Goal: Entertainment & Leisure: Consume media (video, audio)

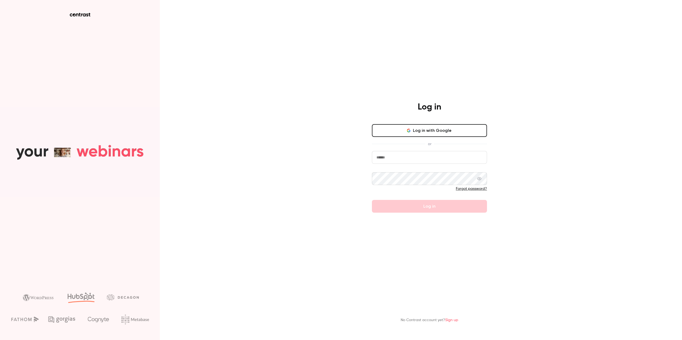
click at [407, 161] on input "email" at bounding box center [429, 157] width 115 height 13
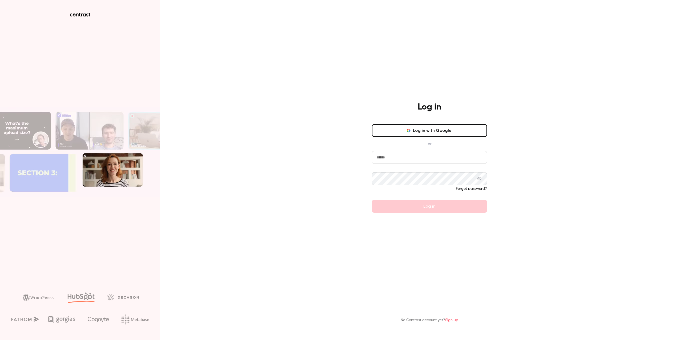
type input "**********"
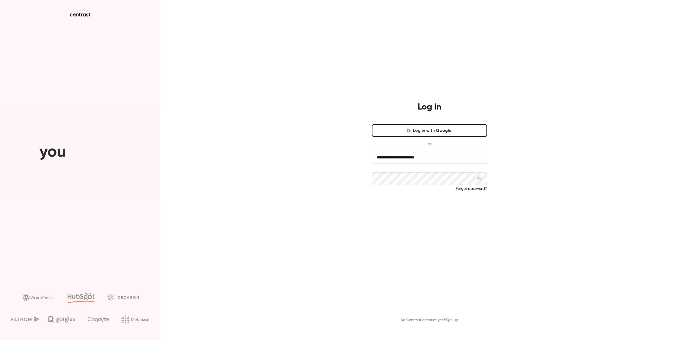
drag, startPoint x: 430, startPoint y: 199, endPoint x: 429, endPoint y: 211, distance: 12.5
click at [429, 199] on form "**********" at bounding box center [429, 182] width 115 height 62
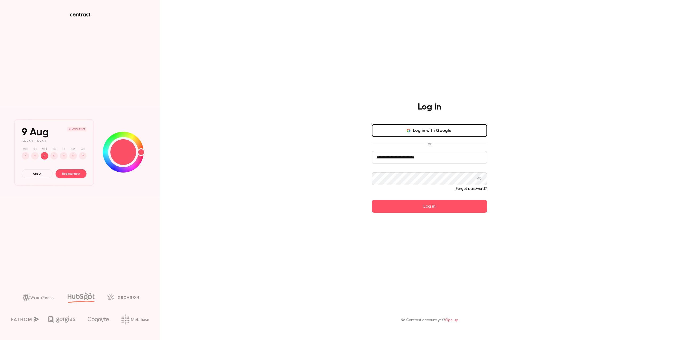
click at [428, 205] on button "Log in" at bounding box center [429, 206] width 115 height 13
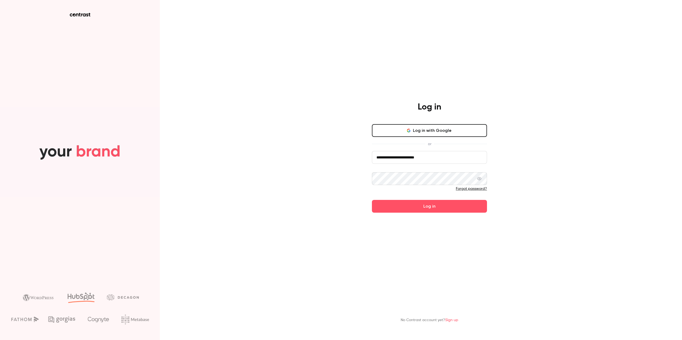
click at [418, 210] on button "Log in" at bounding box center [429, 206] width 115 height 13
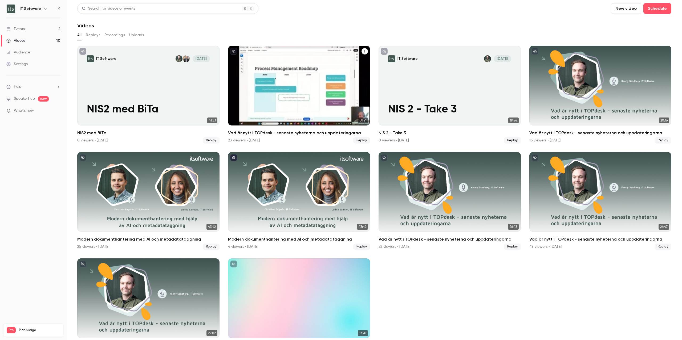
click at [363, 51] on icon "Vad är nytt i TOPdesk - senaste nyheterna och uppdateringarna" at bounding box center [364, 51] width 3 height 3
click at [327, 63] on div "Share" at bounding box center [341, 63] width 42 height 5
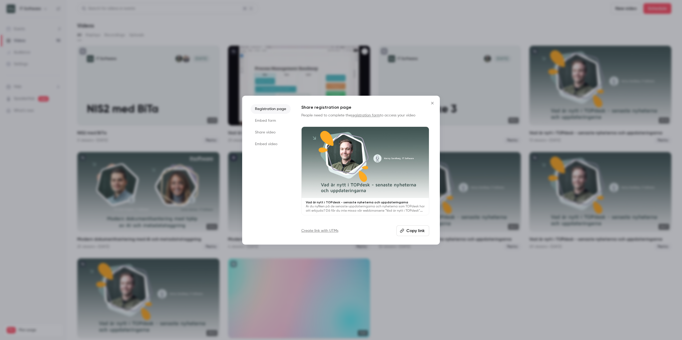
click at [417, 229] on button "Copy link" at bounding box center [412, 231] width 33 height 11
click at [431, 102] on icon "Close" at bounding box center [432, 103] width 2 height 2
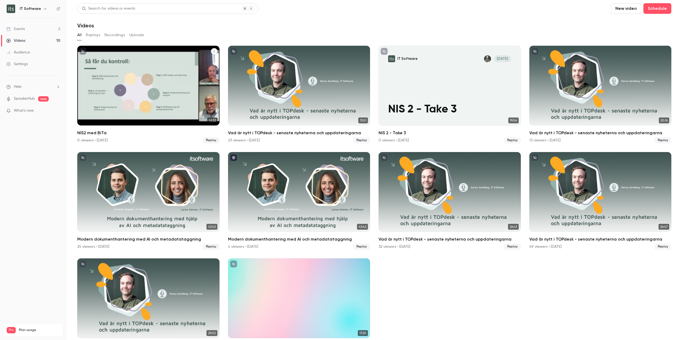
click at [215, 51] on button "NIS2 med BiTa" at bounding box center [214, 51] width 6 height 6
click at [182, 64] on div "Share" at bounding box center [192, 63] width 42 height 5
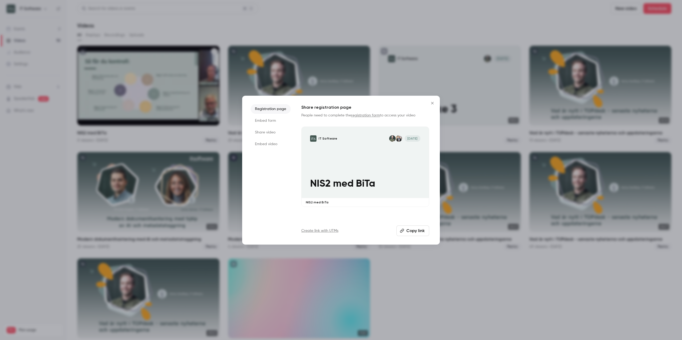
click at [411, 232] on button "Copy link" at bounding box center [412, 231] width 33 height 11
drag, startPoint x: 429, startPoint y: 105, endPoint x: 433, endPoint y: 102, distance: 4.2
click at [430, 105] on icon "Close" at bounding box center [432, 103] width 6 height 4
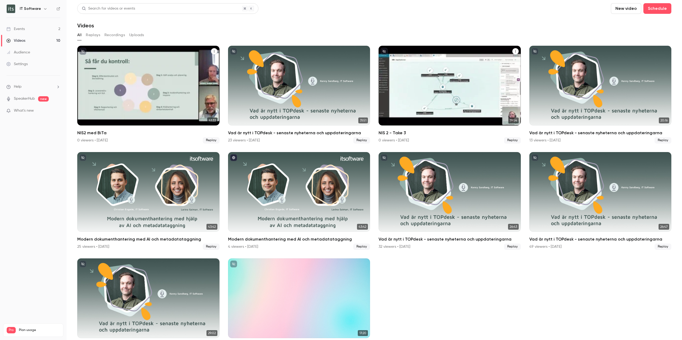
click at [514, 53] on icon "NIS 2 - Take 3" at bounding box center [515, 51] width 3 height 3
click at [482, 64] on div "Share" at bounding box center [491, 63] width 42 height 5
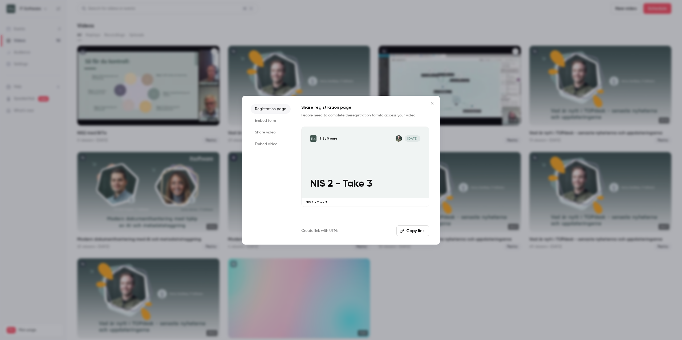
click at [410, 231] on button "Copy link" at bounding box center [412, 231] width 33 height 11
click at [432, 103] on icon "Close" at bounding box center [432, 103] width 6 height 4
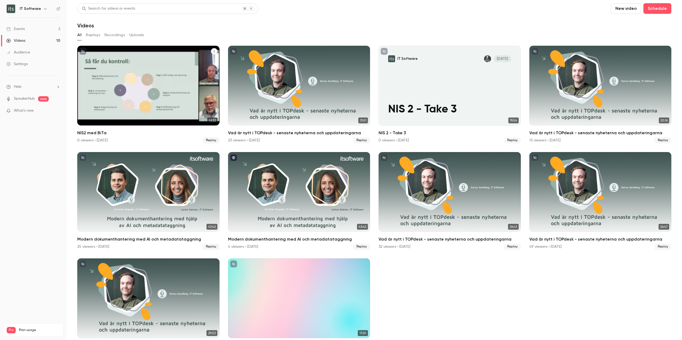
click at [420, 298] on ul "IT Software [DATE] NIS2 med BiTa 41:33 NIS2 med BiTa 0 viewers • [DATE] Replay …" at bounding box center [374, 201] width 594 height 311
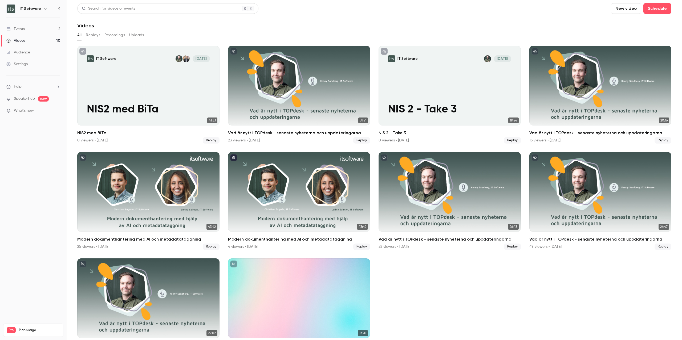
click at [46, 189] on nav "IT Software Events 2 Videos 10 Audience Settings Help SpeakerHub new What's new…" at bounding box center [33, 170] width 67 height 340
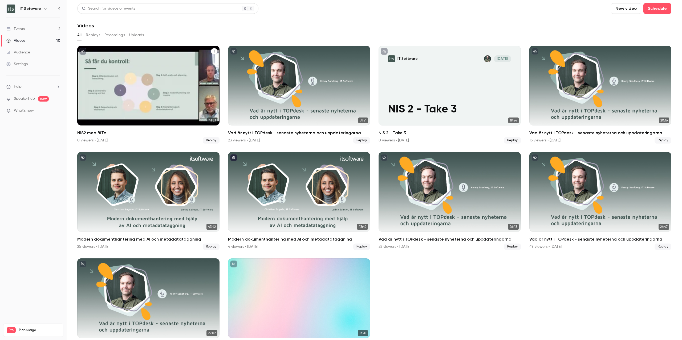
click at [144, 84] on div "IT Software [DATE] NIS2 med BiTa" at bounding box center [148, 86] width 142 height 80
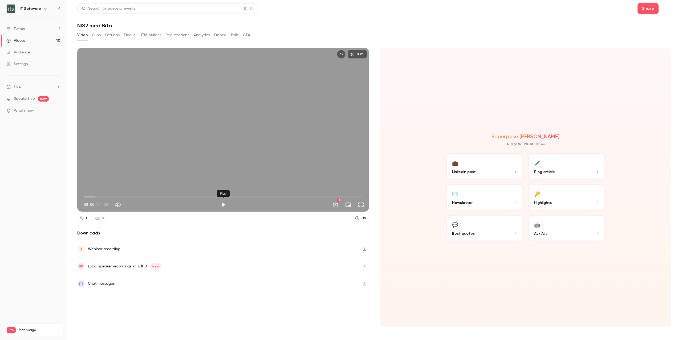
click at [224, 204] on button "Play" at bounding box center [223, 205] width 11 height 11
click at [359, 205] on button "Full screen" at bounding box center [360, 205] width 11 height 11
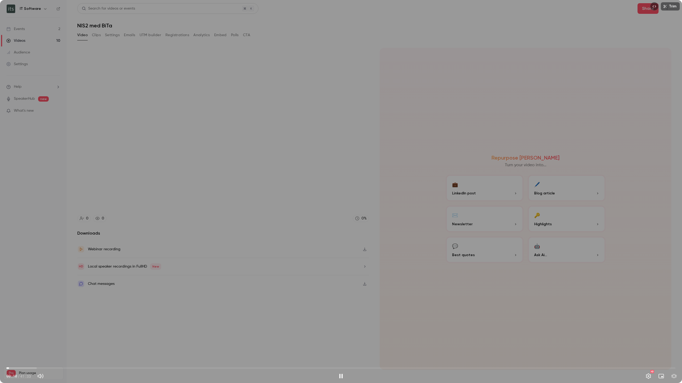
click at [15, 340] on span "00:10" at bounding box center [340, 368] width 669 height 9
click at [26, 340] on span "00:33" at bounding box center [340, 368] width 669 height 9
click at [20, 340] on span "00:50" at bounding box center [340, 368] width 669 height 9
click at [648, 340] on button "Settings" at bounding box center [648, 376] width 11 height 11
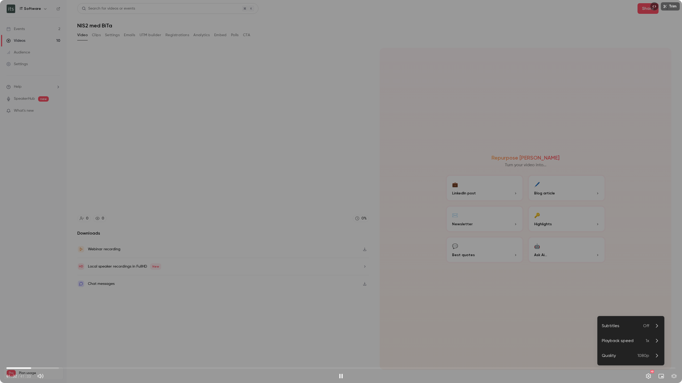
click at [646, 340] on span "1080p" at bounding box center [643, 356] width 12 height 6
click at [616, 326] on div "720p" at bounding box center [634, 326] width 49 height 6
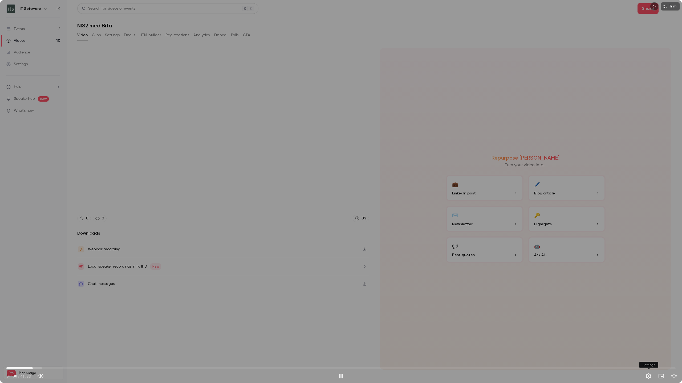
click at [644, 340] on button "Settings" at bounding box center [648, 376] width 11 height 11
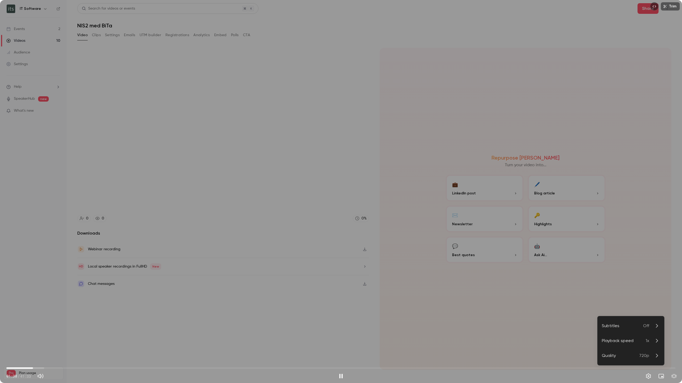
click at [640, 340] on span "720p" at bounding box center [644, 356] width 10 height 6
click at [618, 317] on div "1080p" at bounding box center [634, 315] width 49 height 6
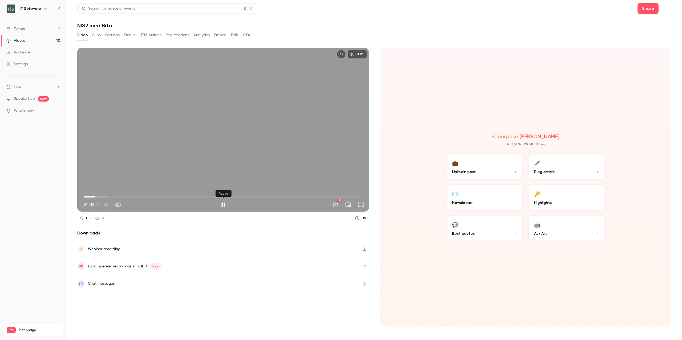
click at [225, 204] on button "Pause" at bounding box center [223, 205] width 11 height 11
click at [233, 138] on div "Trim 01:43 01:43 / 41:33 HD" at bounding box center [223, 130] width 292 height 164
click at [91, 197] on span "02:11" at bounding box center [223, 197] width 279 height 9
click at [221, 204] on button "Pause" at bounding box center [223, 205] width 11 height 11
type input "***"
